Goal: Task Accomplishment & Management: Manage account settings

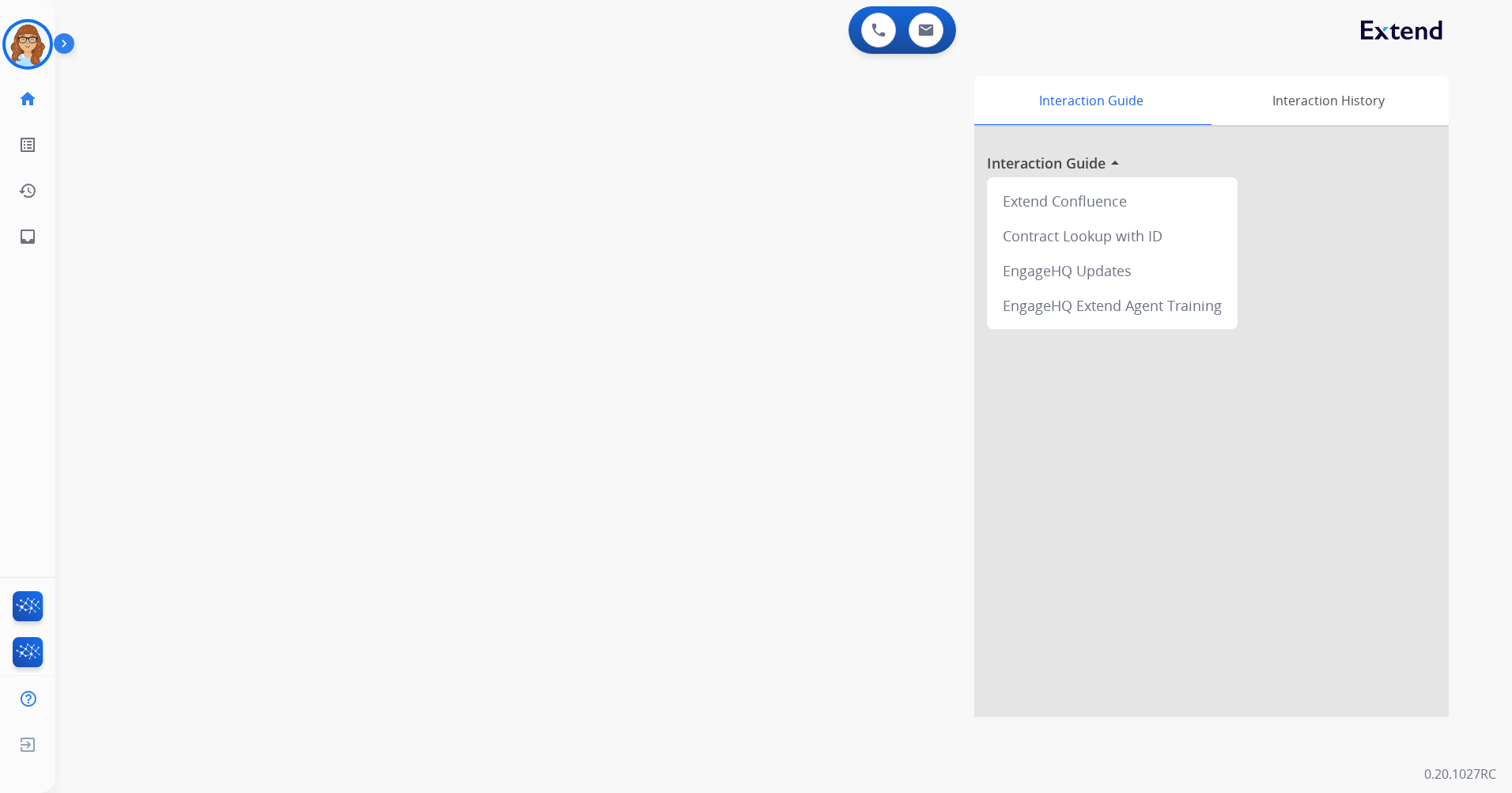
click at [72, 52] on img at bounding box center [67, 47] width 27 height 30
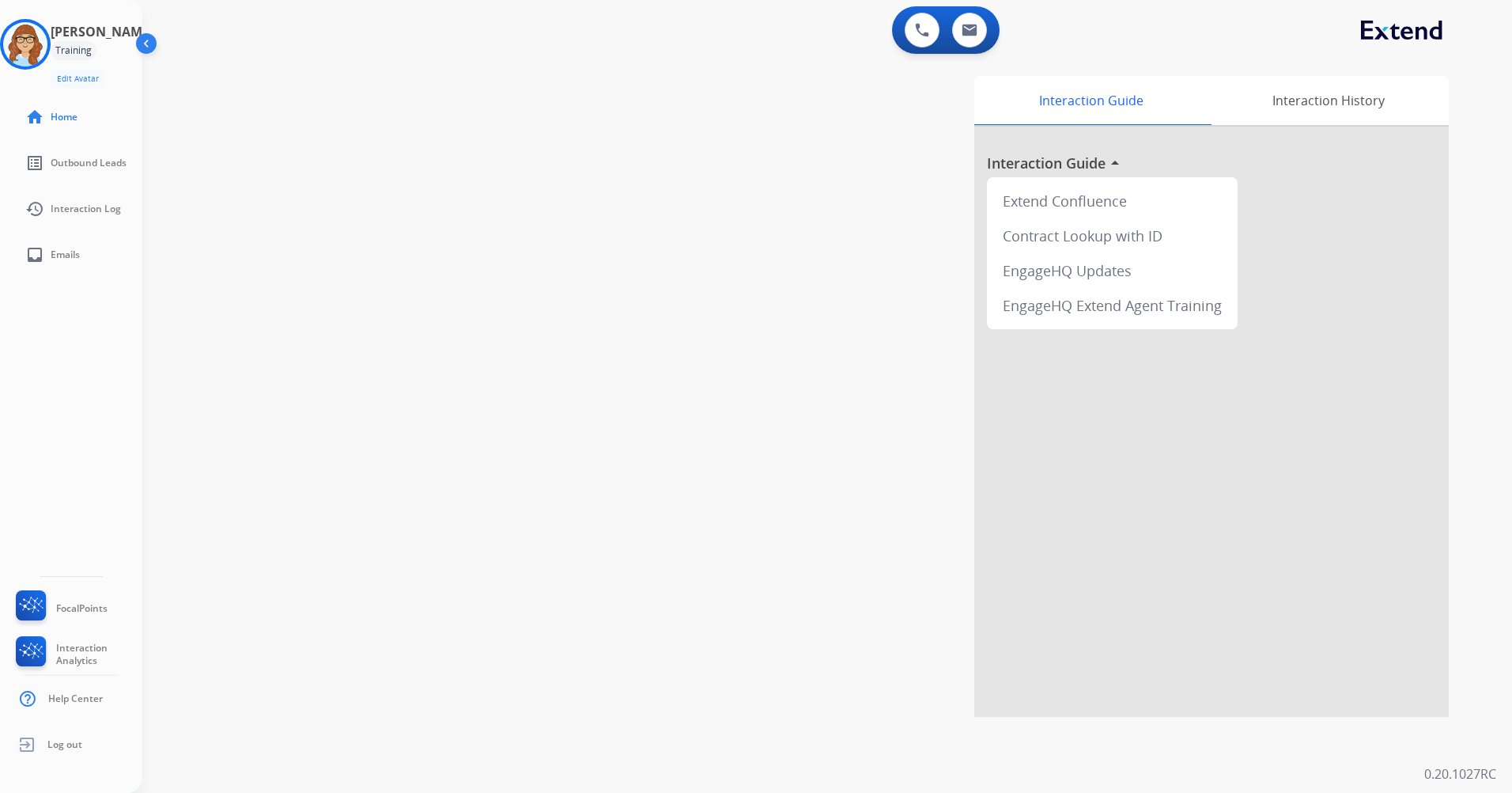
click at [154, 50] on img at bounding box center [148, 47] width 30 height 30
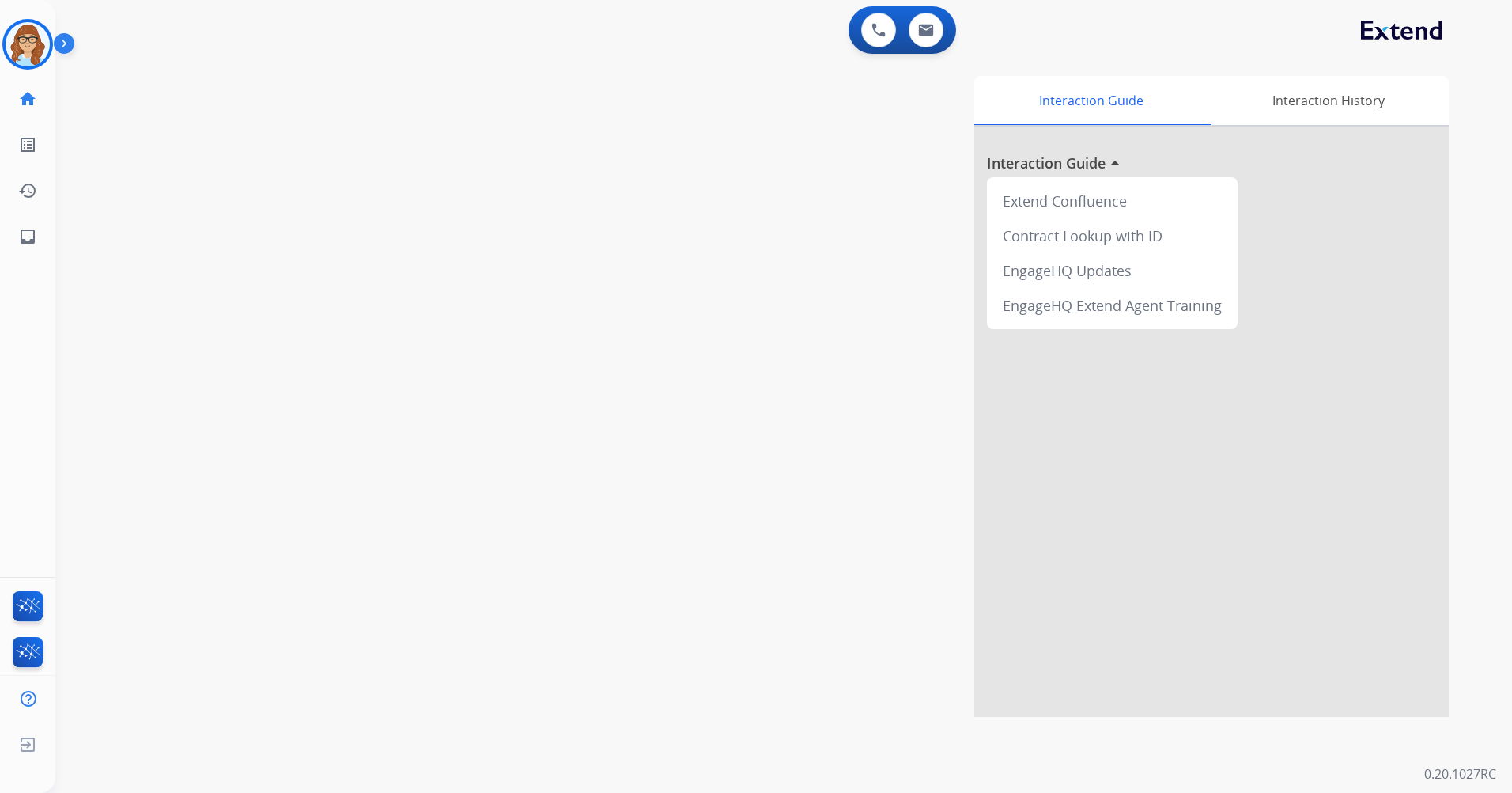
click at [61, 43] on img at bounding box center [67, 47] width 27 height 30
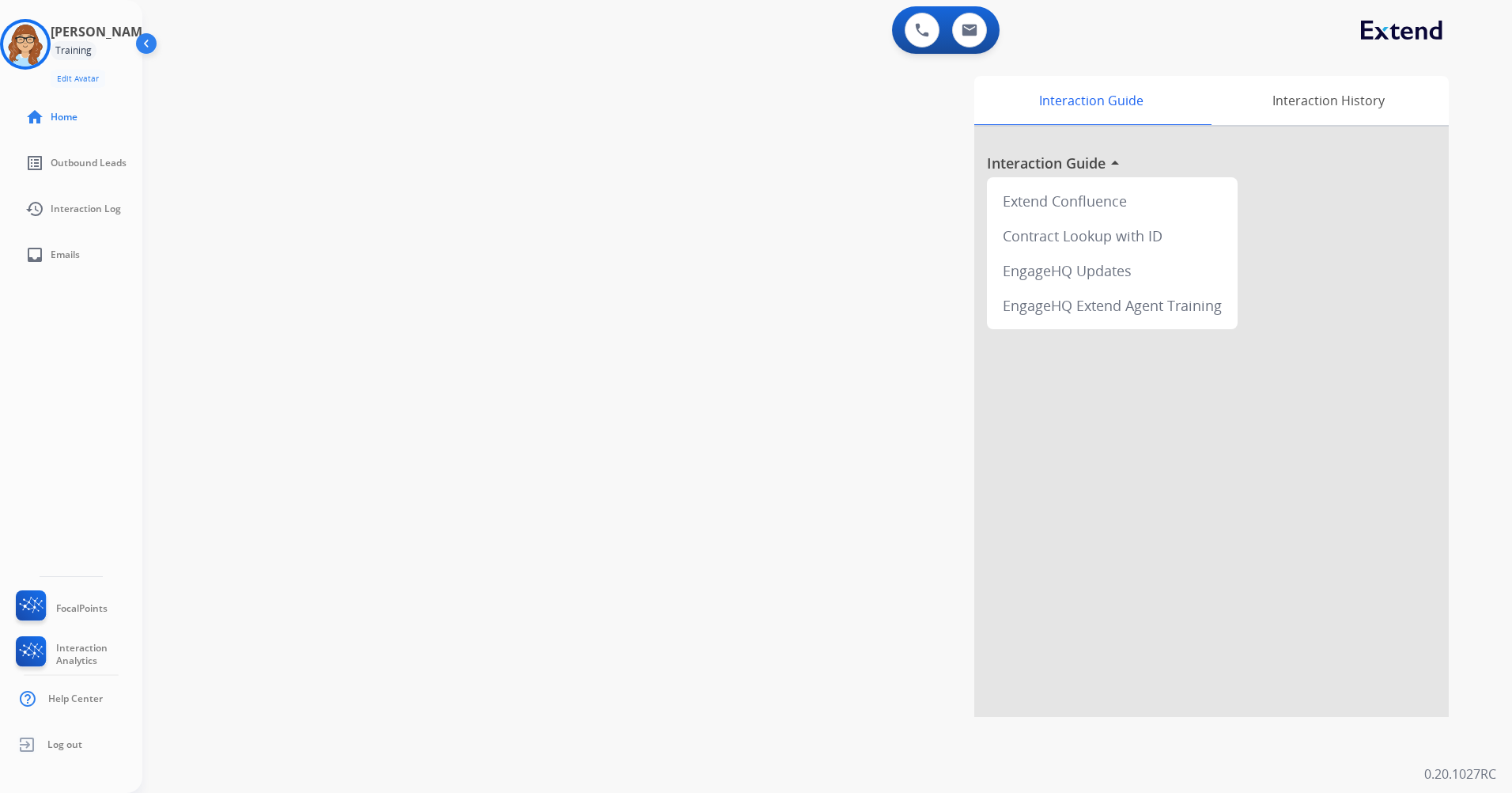
click at [153, 44] on img at bounding box center [148, 47] width 30 height 30
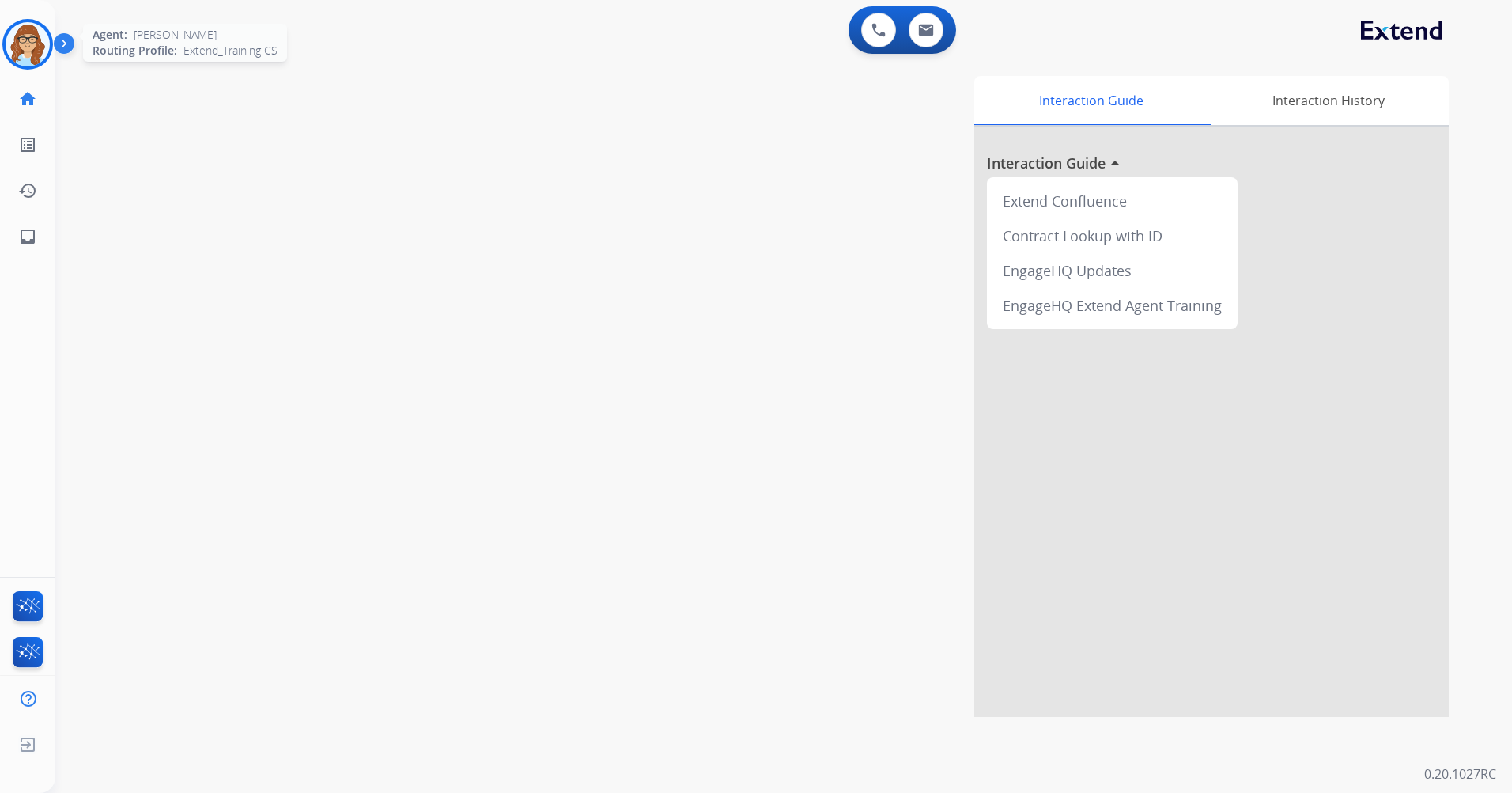
click at [44, 52] on img at bounding box center [27, 44] width 44 height 44
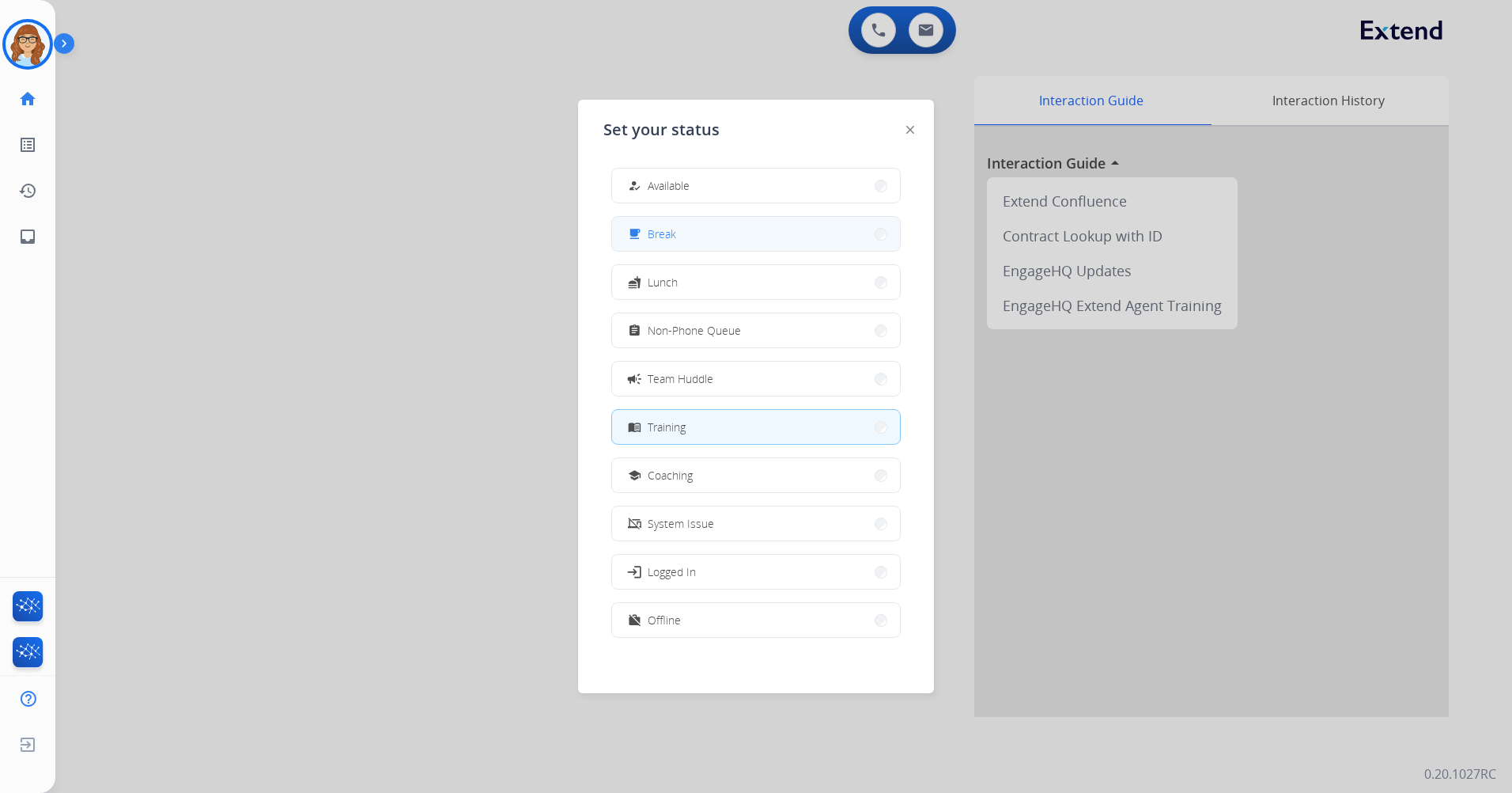
click at [716, 251] on div "free_breakfast Break" at bounding box center [756, 234] width 290 height 36
click at [716, 239] on button "free_breakfast Break" at bounding box center [756, 234] width 288 height 34
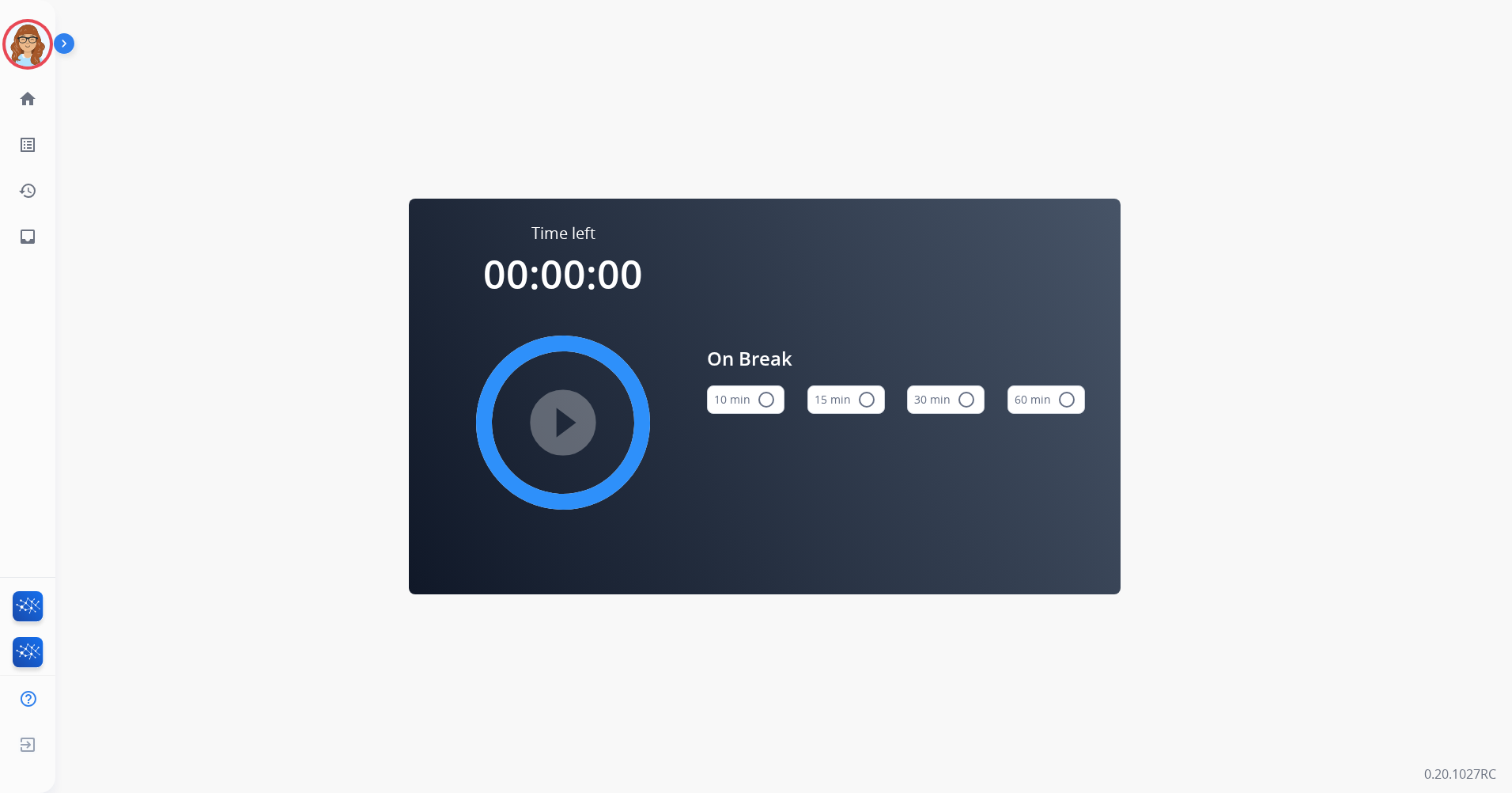
click at [820, 399] on button "15 min radio_button_unchecked" at bounding box center [846, 400] width 77 height 28
click at [572, 416] on mat-icon "play_circle_filled" at bounding box center [564, 422] width 19 height 19
click at [570, 413] on mat-icon "pause_circle_filled" at bounding box center [564, 422] width 19 height 19
click at [13, 55] on img at bounding box center [27, 44] width 44 height 44
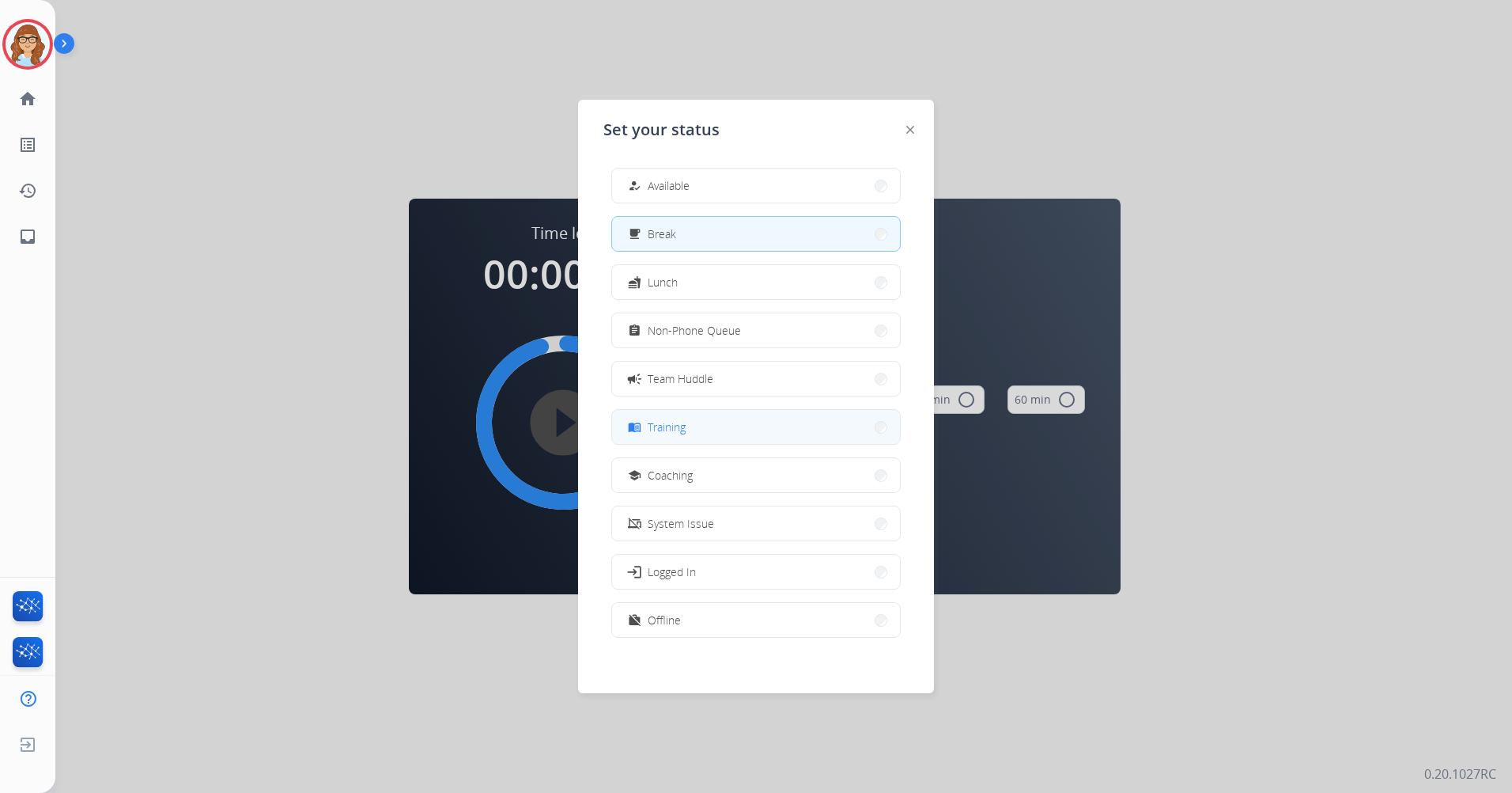
click at [717, 412] on button "menu_book Training" at bounding box center [756, 427] width 288 height 34
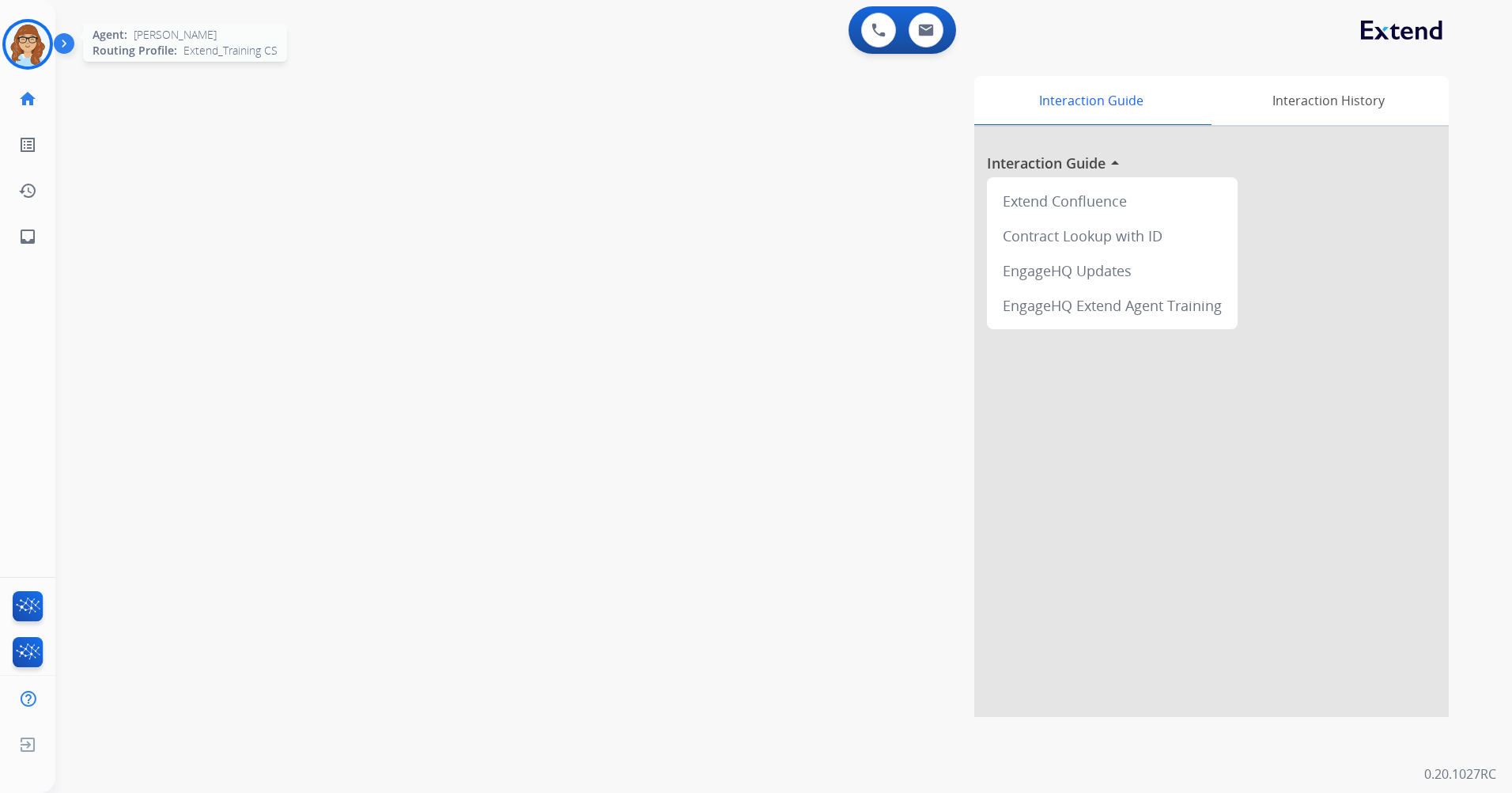
click at [32, 61] on img at bounding box center [27, 44] width 44 height 44
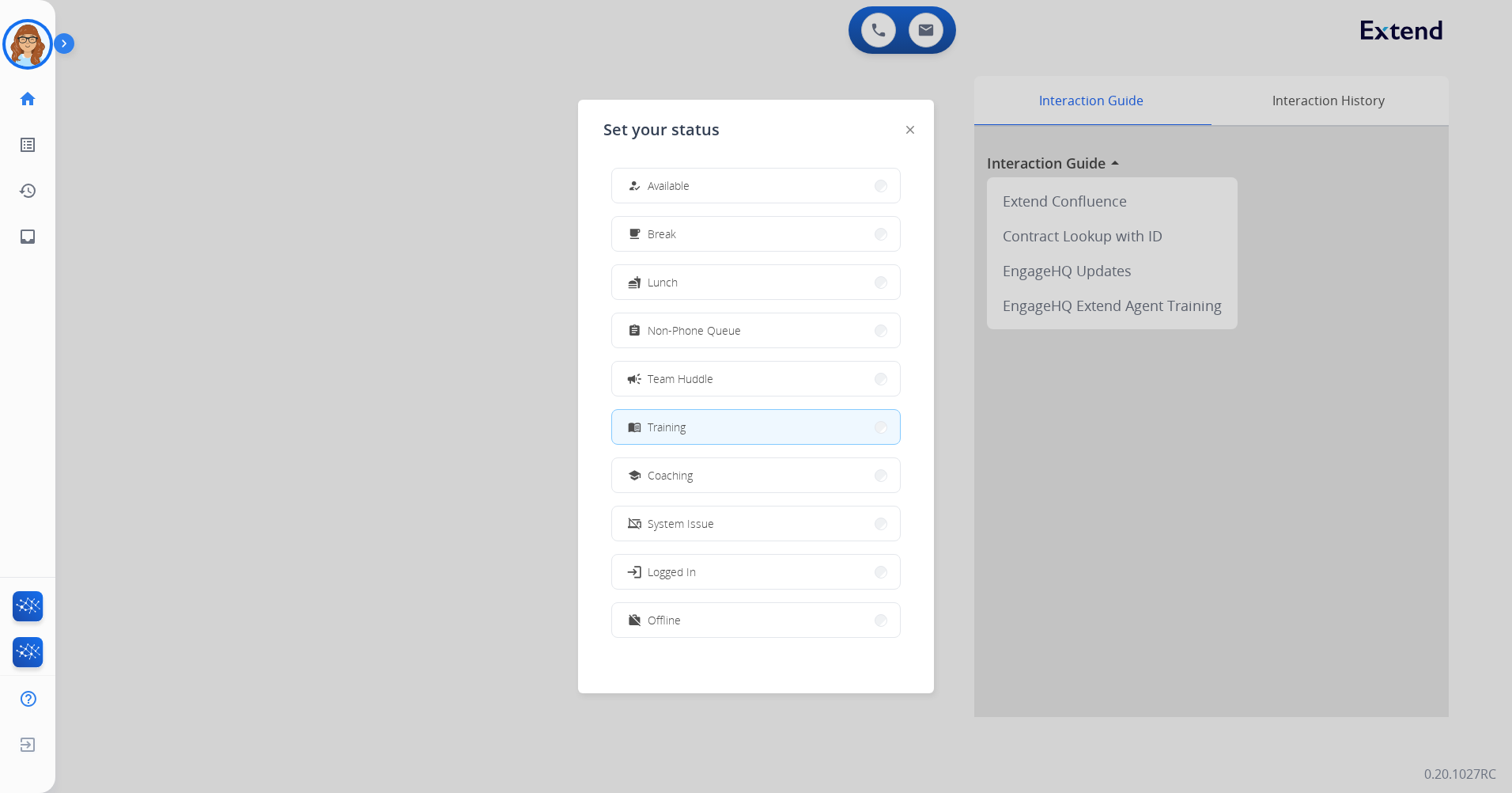
click at [459, 235] on div at bounding box center [756, 396] width 1512 height 793
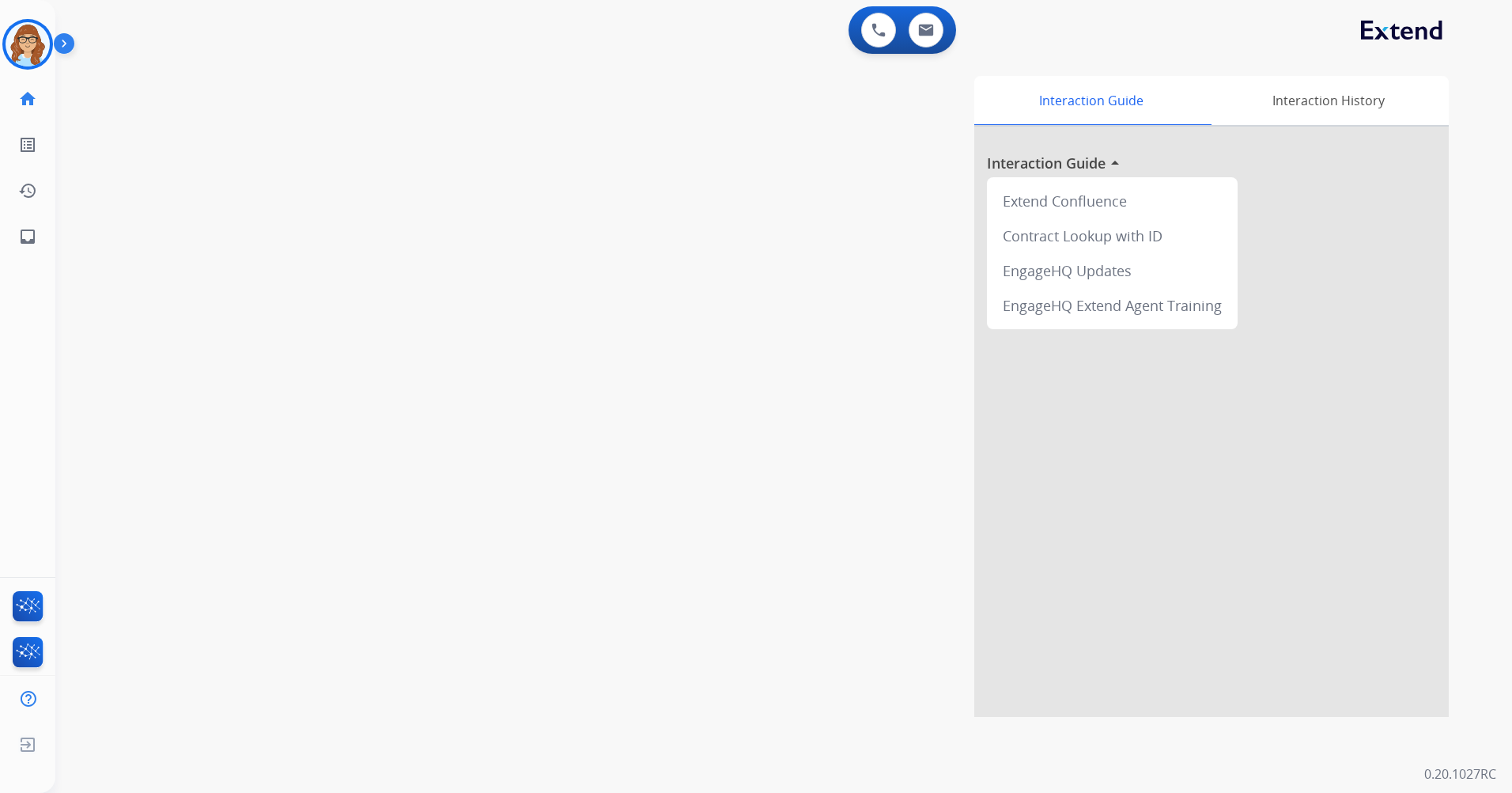
click at [62, 47] on img at bounding box center [67, 47] width 27 height 30
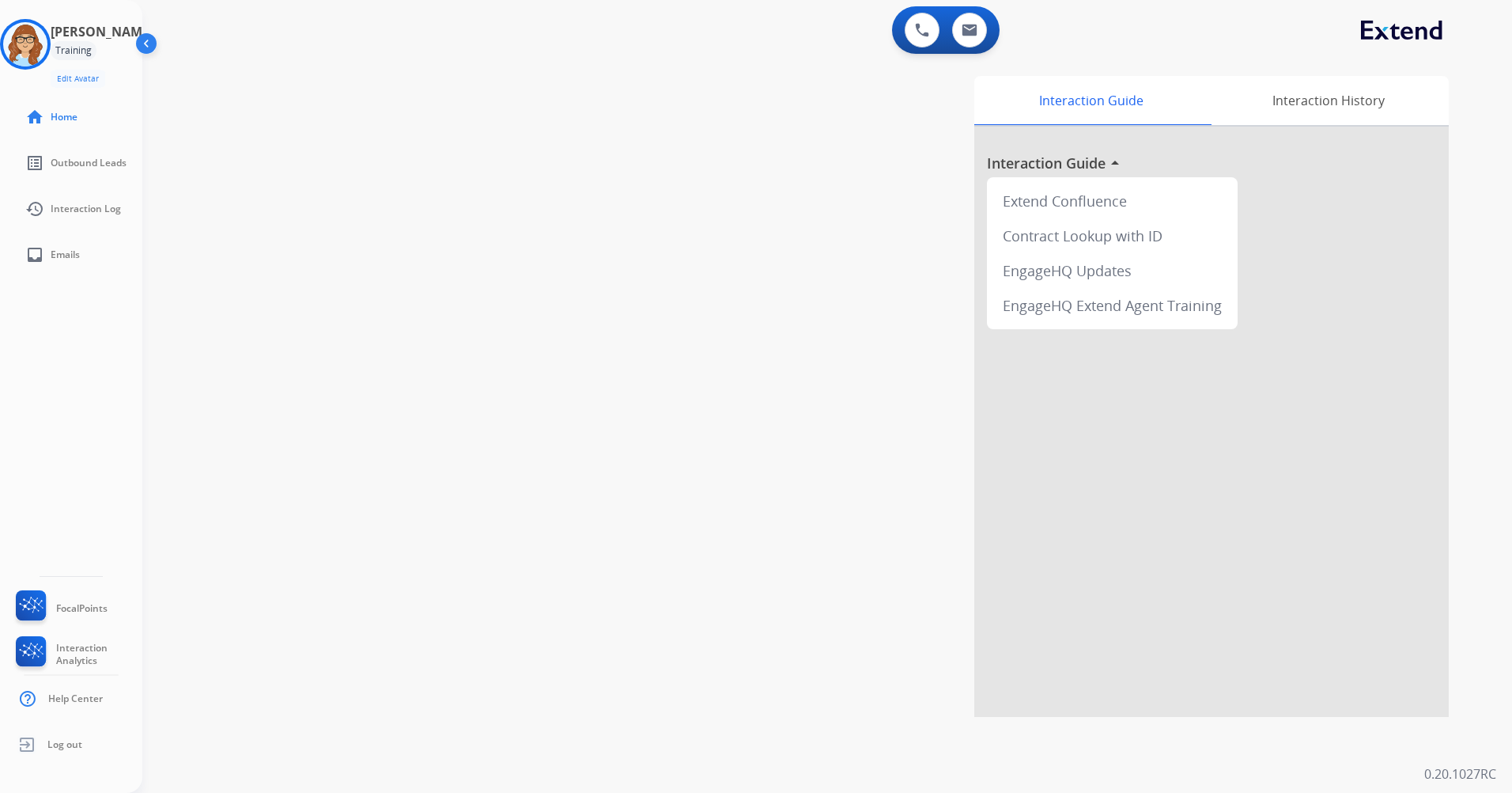
click at [148, 49] on img at bounding box center [148, 47] width 30 height 30
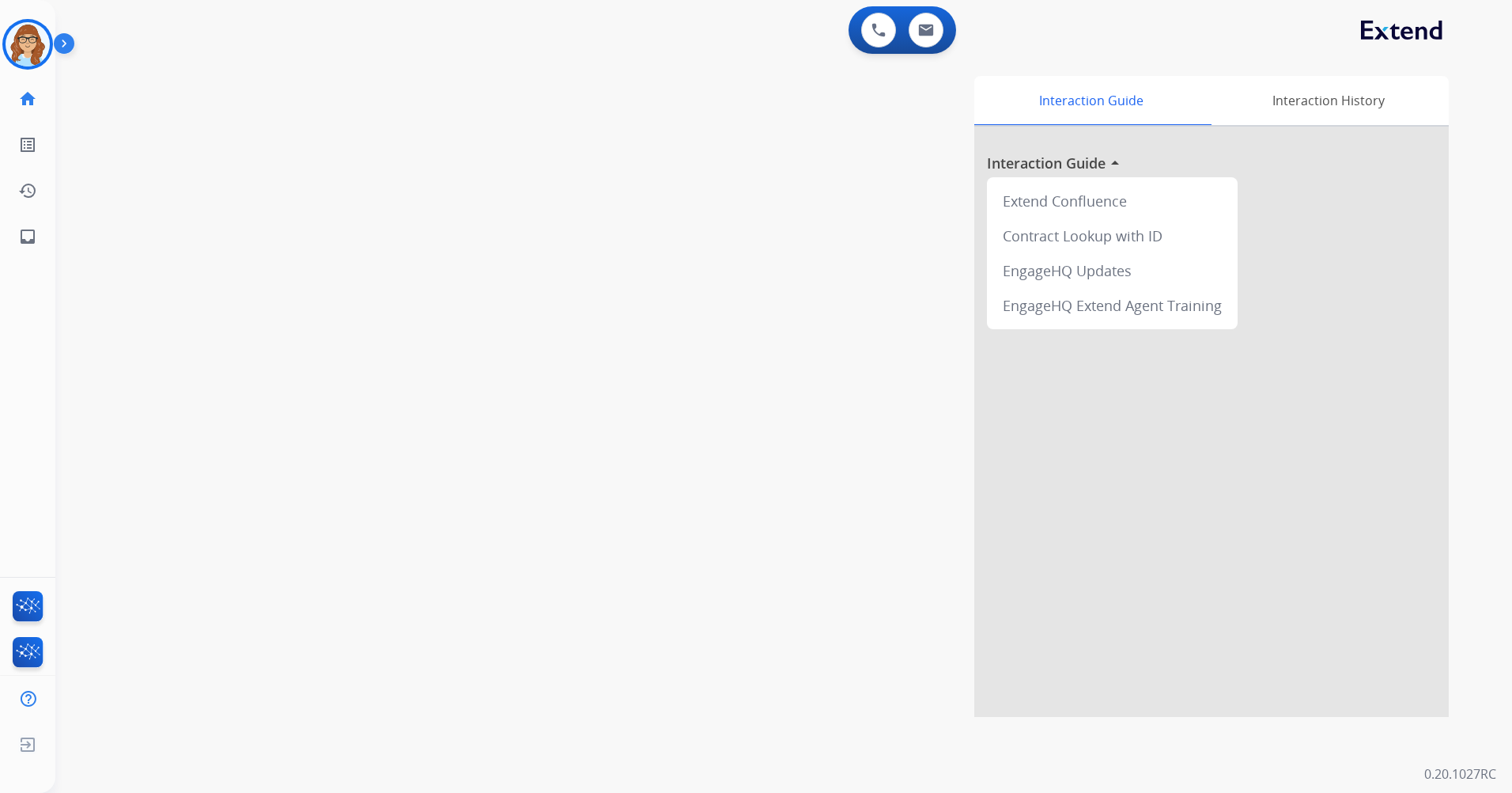
click at [74, 43] on img at bounding box center [67, 47] width 27 height 30
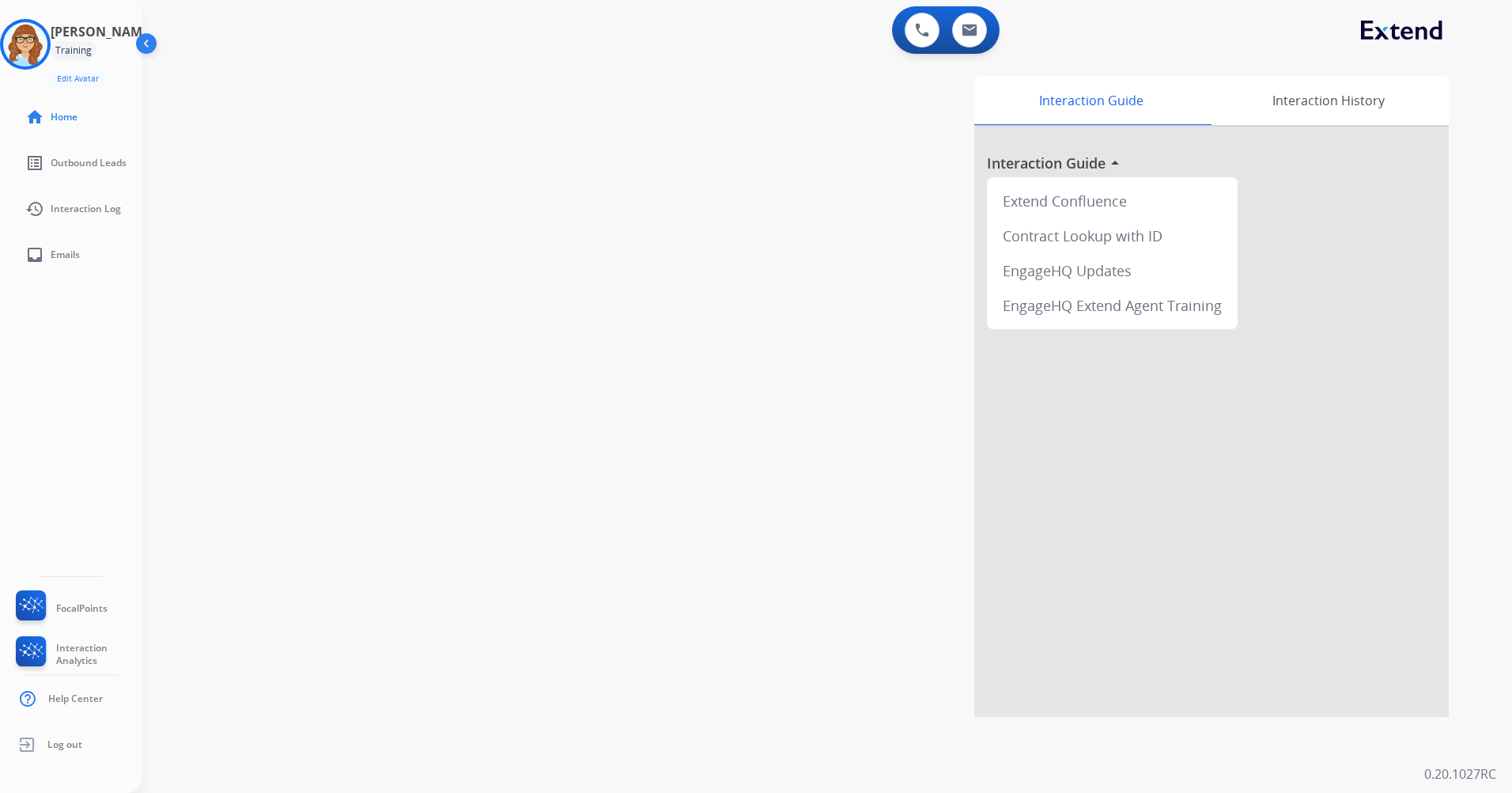
drag, startPoint x: 161, startPoint y: 56, endPoint x: 161, endPoint y: 65, distance: 9.0
click at [162, 57] on img at bounding box center [148, 47] width 30 height 30
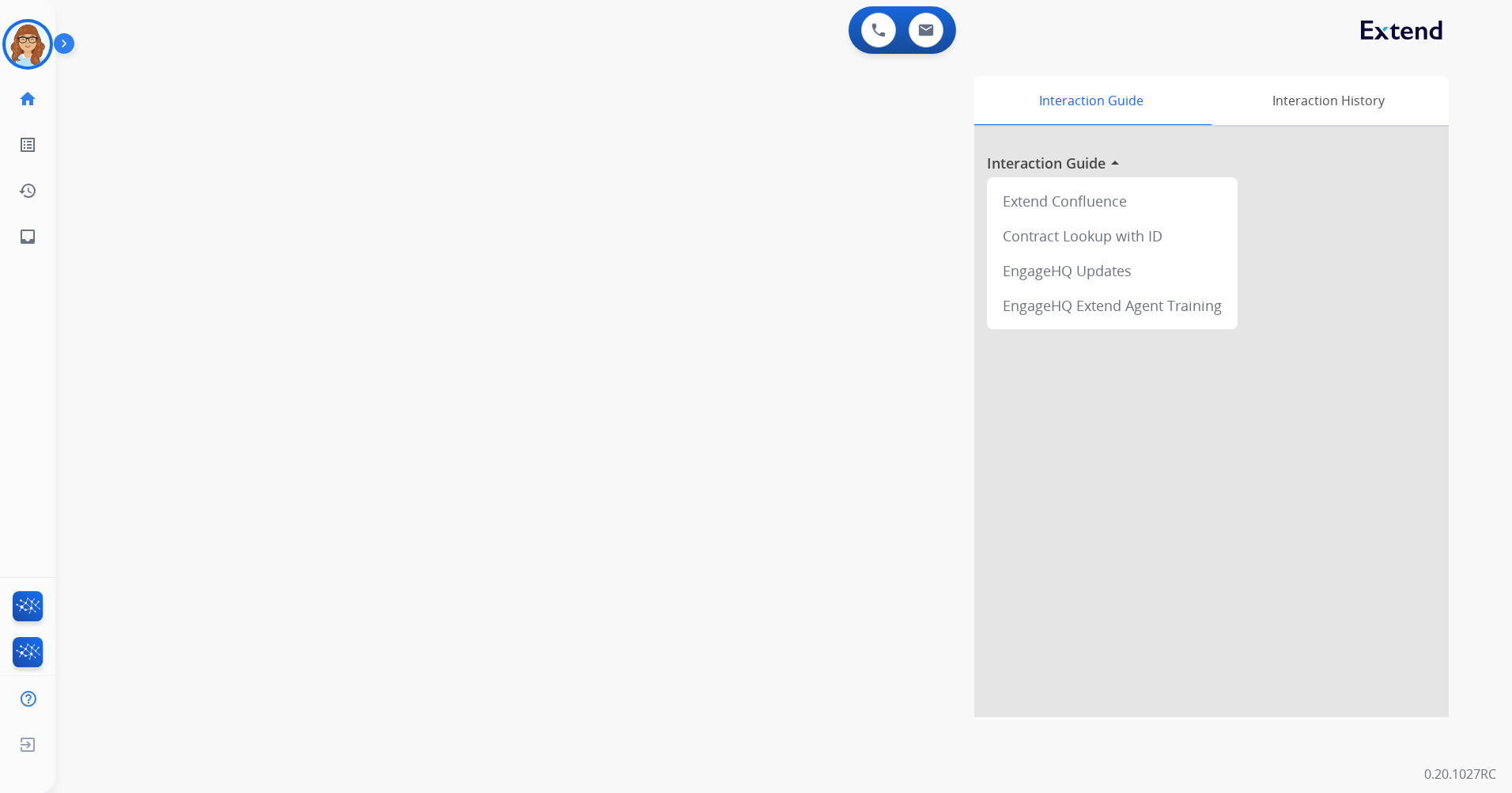
click at [523, 792] on div "0 Voice Interactions 0 Email Interactions swap_horiz Break voice bridge close_f…" at bounding box center [783, 396] width 1457 height 793
